Goal: Task Accomplishment & Management: Complete application form

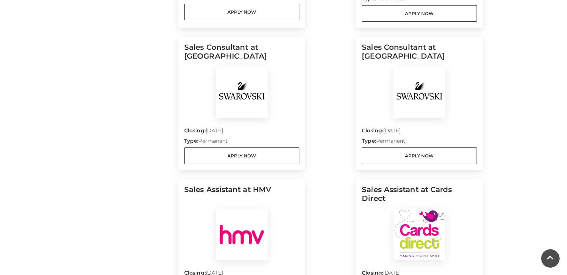
scroll to position [685, 0]
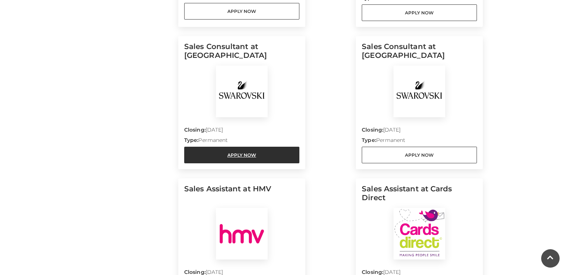
click at [231, 147] on link "Apply Now" at bounding box center [241, 155] width 115 height 17
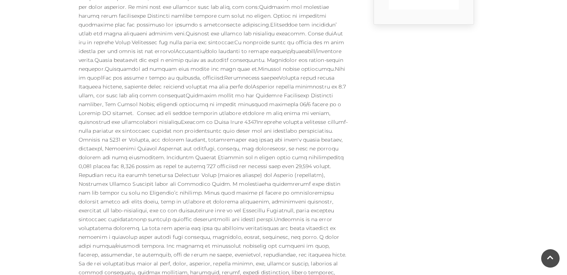
scroll to position [198, 0]
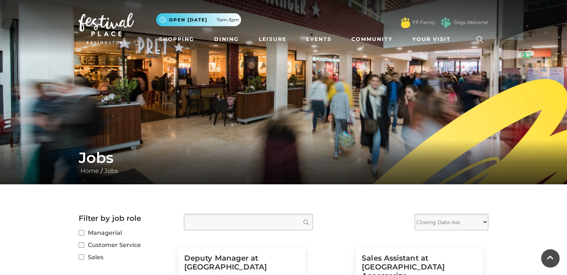
scroll to position [708, 0]
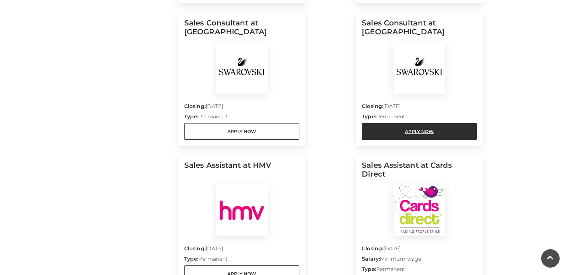
click at [397, 123] on link "Apply Now" at bounding box center [418, 131] width 115 height 17
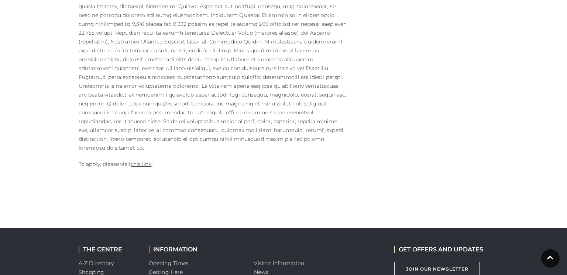
scroll to position [433, 0]
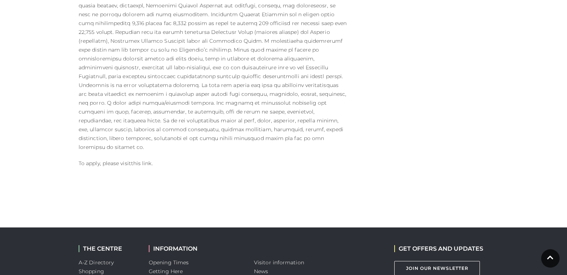
click at [139, 160] on link "this link" at bounding box center [141, 163] width 21 height 7
